Goal: Task Accomplishment & Management: Complete application form

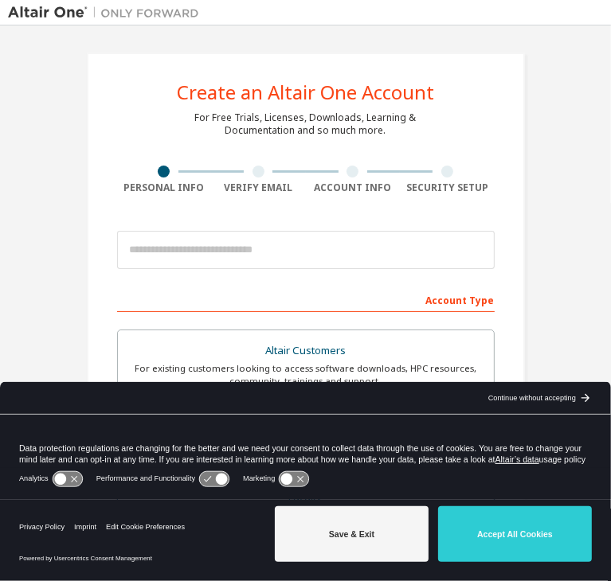
drag, startPoint x: 486, startPoint y: 542, endPoint x: 452, endPoint y: 524, distance: 38.8
click at [483, 517] on button "Accept All Cookies" at bounding box center [515, 534] width 154 height 56
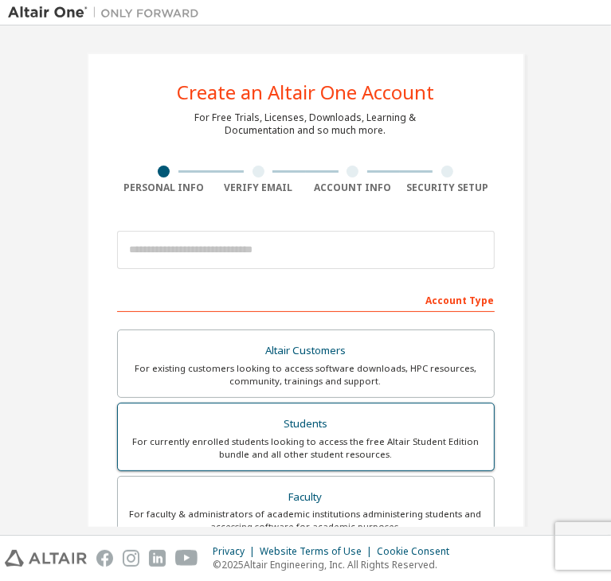
click at [331, 447] on div "For currently enrolled students looking to access the free Altair Student Editi…" at bounding box center [305, 448] width 357 height 25
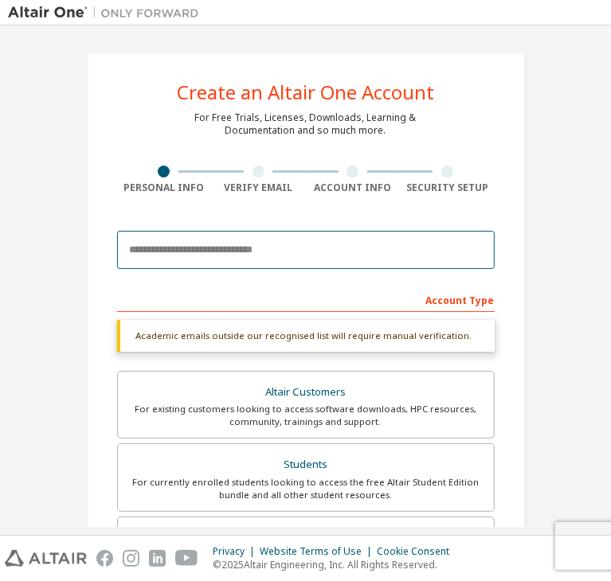
click at [290, 251] on input "email" at bounding box center [305, 250] width 377 height 38
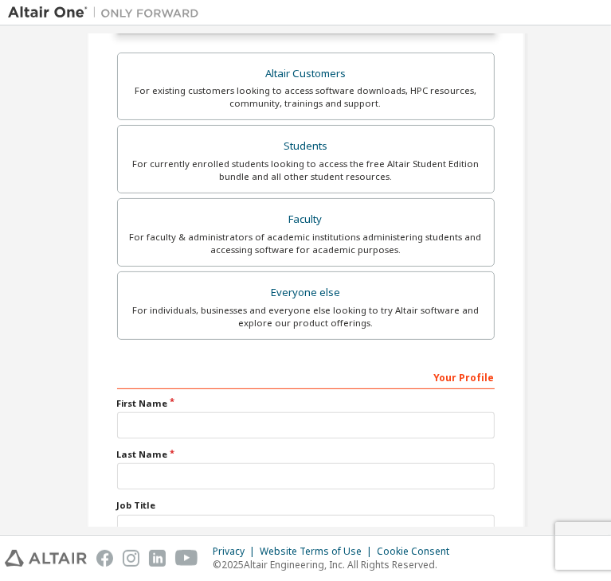
scroll to position [388, 0]
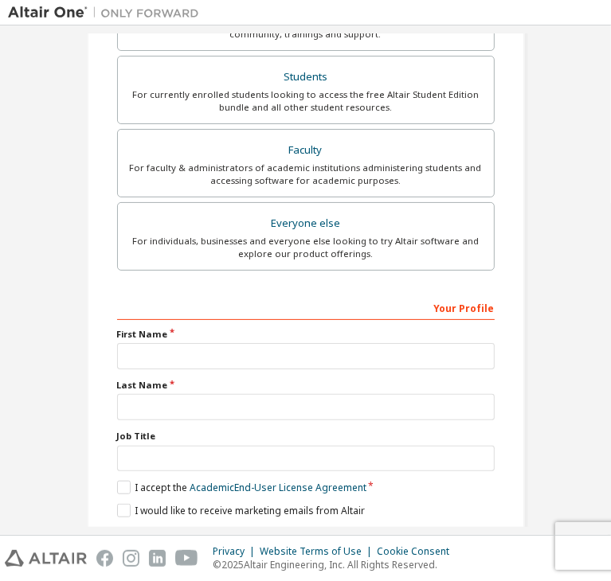
type input "**********"
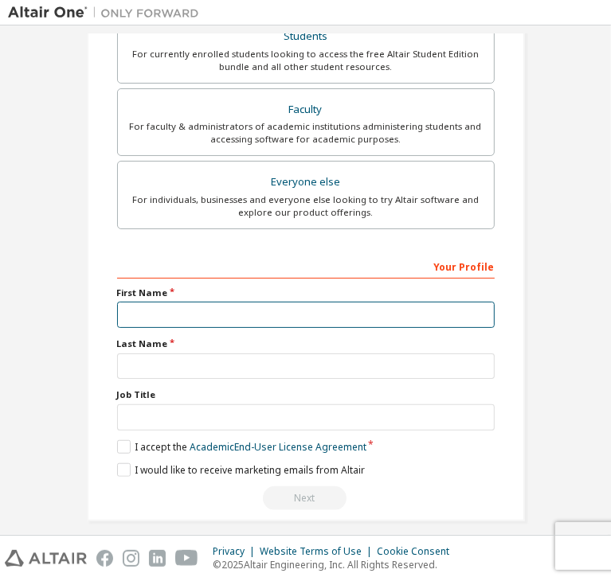
scroll to position [346, 0]
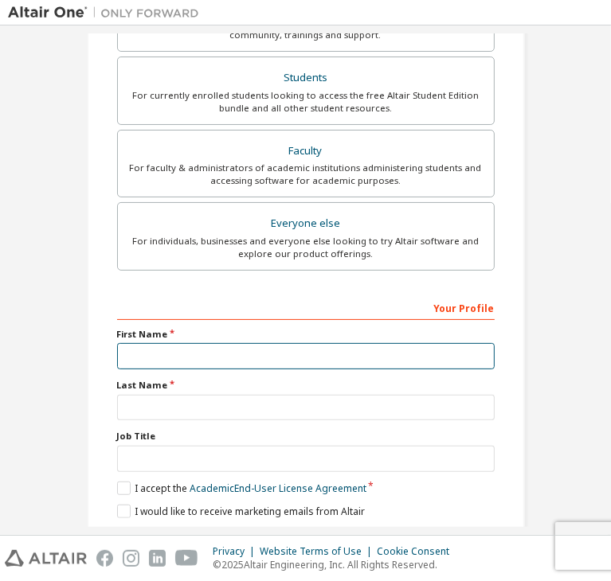
click at [227, 349] on input "text" at bounding box center [305, 356] width 377 height 26
type input "*****"
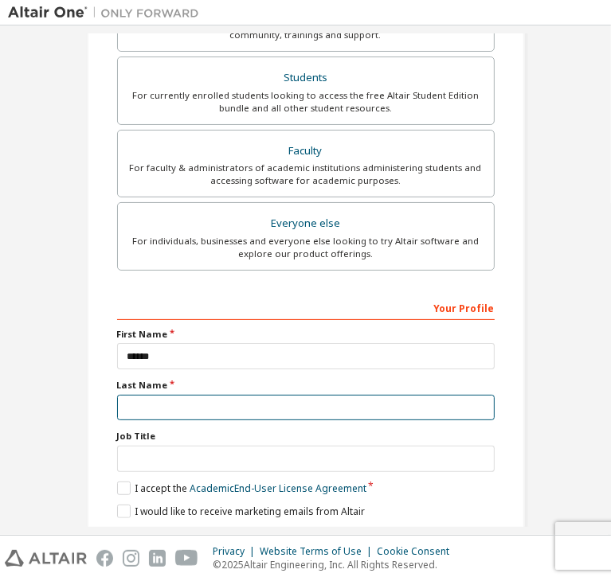
drag, startPoint x: 330, startPoint y: 360, endPoint x: 351, endPoint y: 380, distance: 28.7
click at [332, 395] on input "text" at bounding box center [305, 408] width 377 height 26
type input "**********"
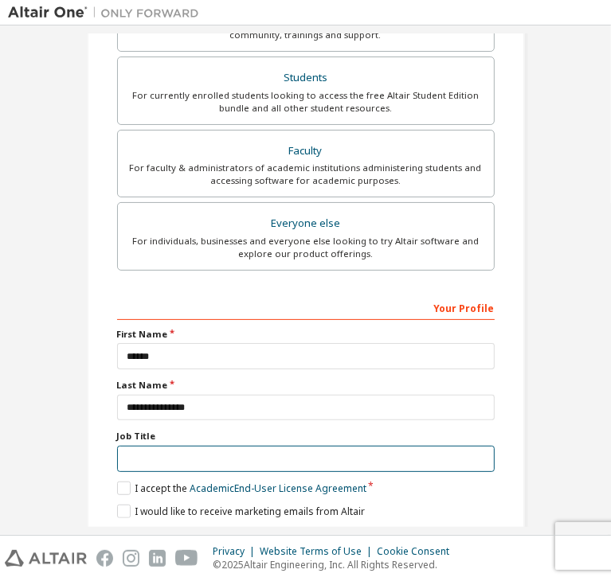
click at [259, 446] on input "text" at bounding box center [305, 459] width 377 height 26
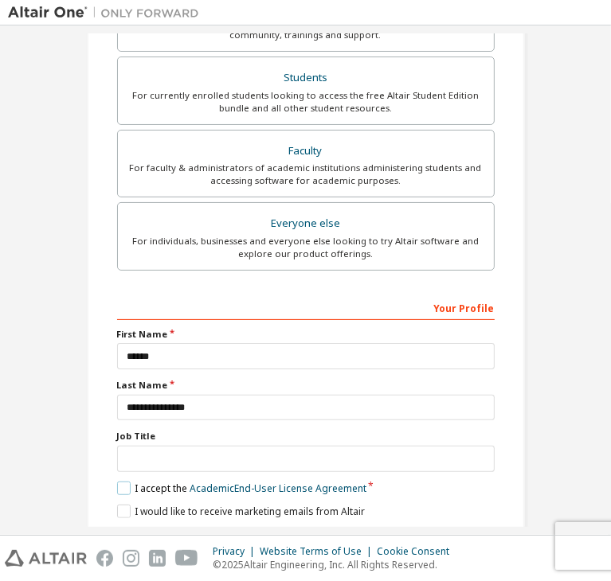
click at [121, 482] on label "I accept the Academic End-User License Agreement" at bounding box center [241, 489] width 249 height 14
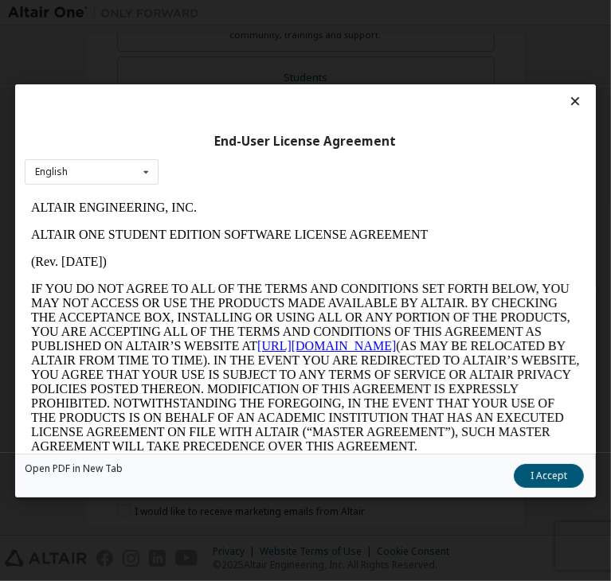
scroll to position [0, 0]
click at [514, 467] on button "I Accept" at bounding box center [549, 476] width 70 height 24
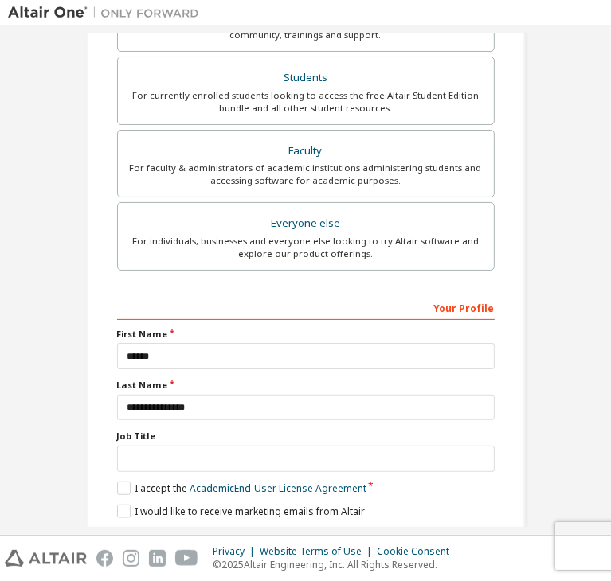
click at [298, 471] on div "**********" at bounding box center [305, 423] width 377 height 257
click at [319, 517] on button "Next" at bounding box center [305, 540] width 84 height 24
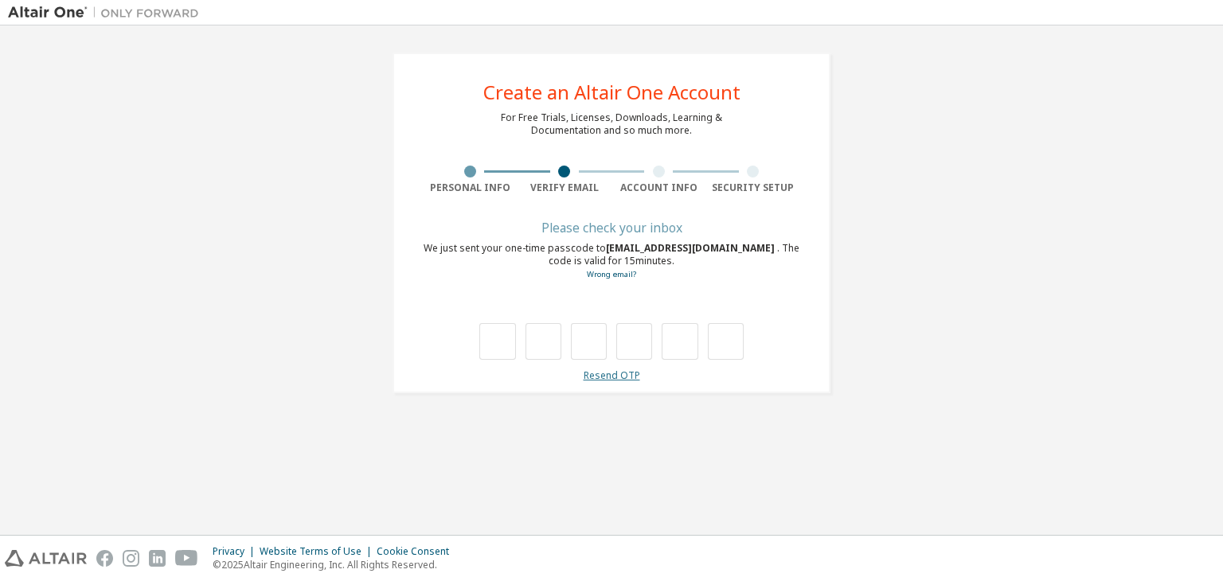
click at [608, 379] on link "Resend OTP" at bounding box center [612, 376] width 57 height 14
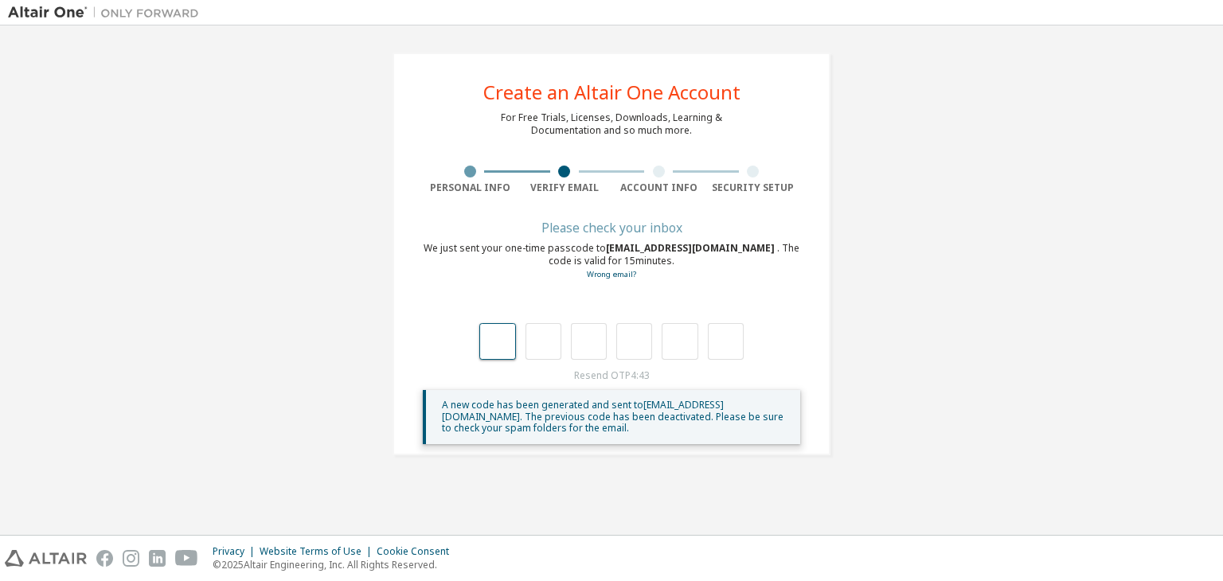
click at [495, 335] on input "text" at bounding box center [497, 341] width 36 height 37
type input "*"
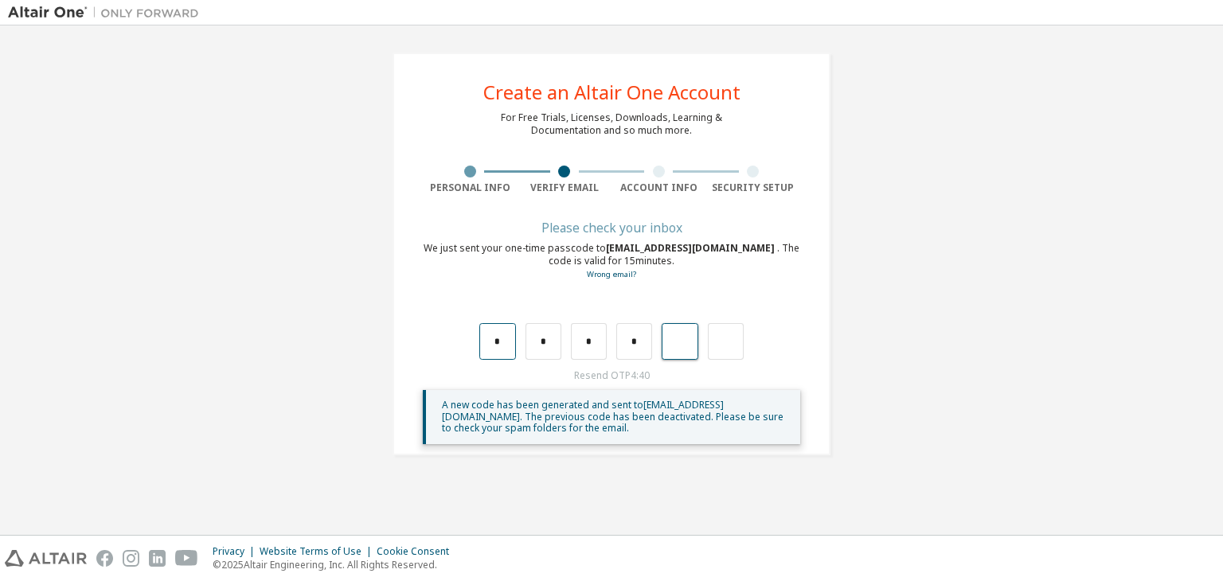
type input "*"
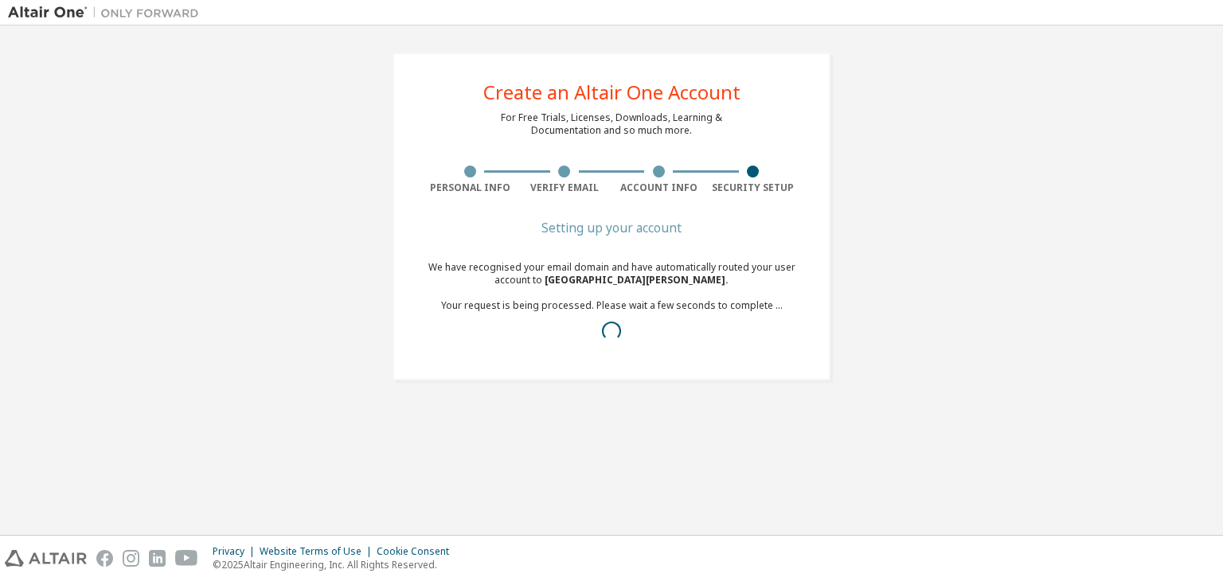
click at [742, 328] on div at bounding box center [611, 331] width 377 height 19
